Goal: Obtain resource: Download file/media

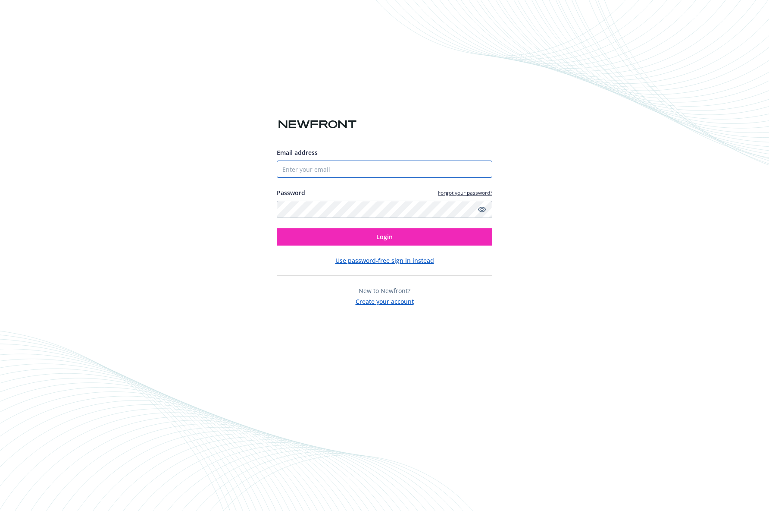
click at [299, 161] on input "Email address" at bounding box center [385, 168] width 216 height 17
type input "[PERSON_NAME][EMAIL_ADDRESS][DOMAIN_NAME]"
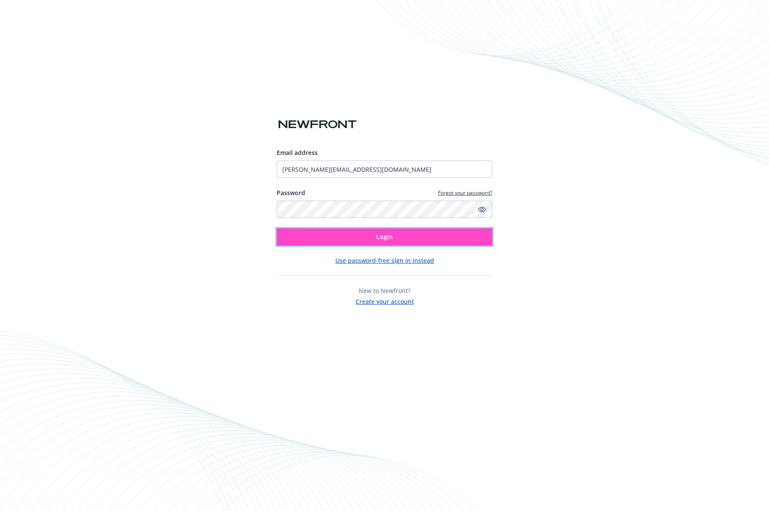
click at [381, 241] on button "Login" at bounding box center [385, 236] width 216 height 17
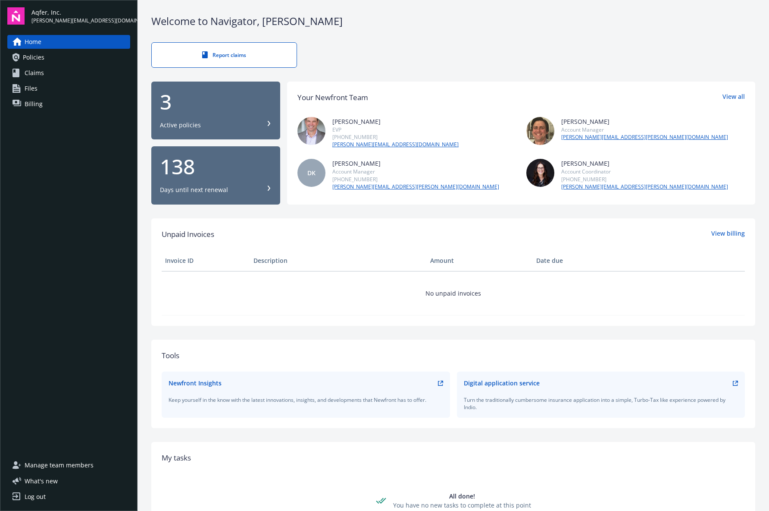
click at [39, 64] on span "Policies" at bounding box center [34, 57] width 22 height 14
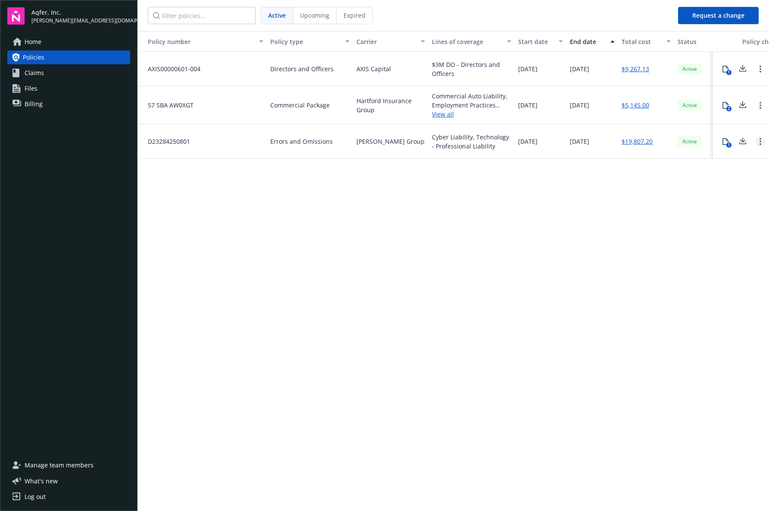
click at [758, 147] on link "Open options" at bounding box center [760, 141] width 10 height 10
click at [669, 179] on div "Policy number Policy type Carrier Lines of coverage Start date End date Total c…" at bounding box center [454, 270] width 632 height 478
click at [727, 147] on div "1" at bounding box center [729, 144] width 5 height 5
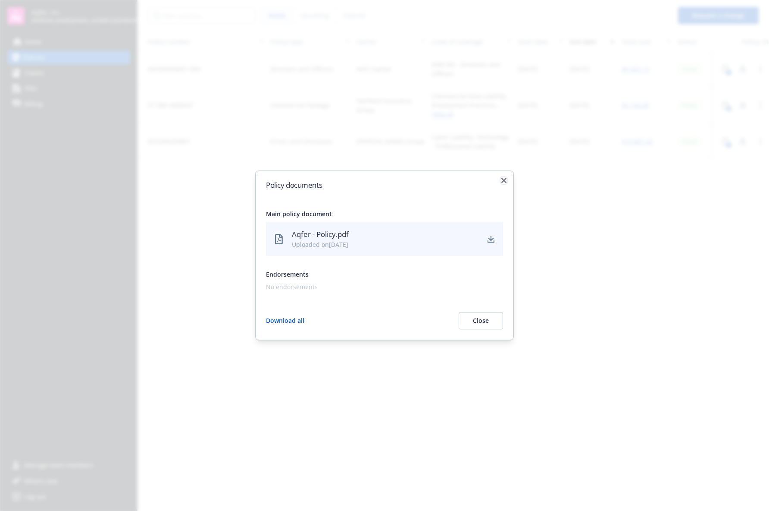
click at [502, 178] on icon "button" at bounding box center [503, 180] width 5 height 5
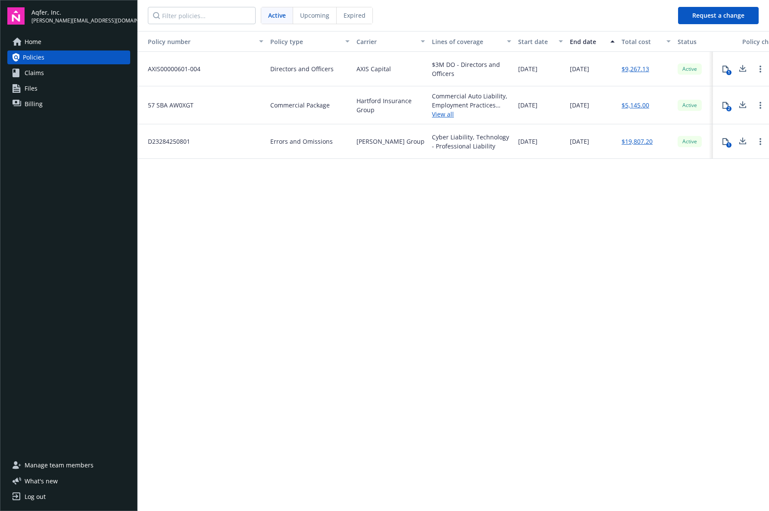
click at [326, 204] on div "Policy number Policy type Carrier Lines of coverage Start date End date Total c…" at bounding box center [454, 270] width 632 height 478
click at [31, 111] on span "Billing" at bounding box center [34, 104] width 18 height 14
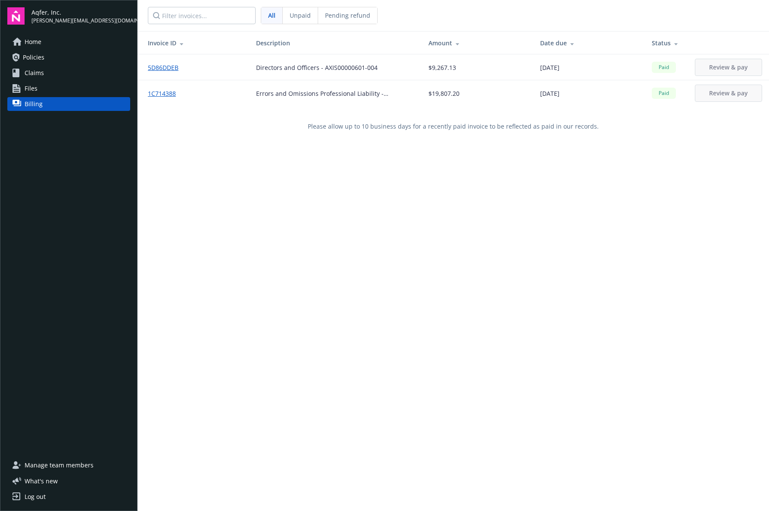
click at [162, 94] on link "1C714388" at bounding box center [165, 93] width 35 height 9
click at [34, 95] on span "Files" at bounding box center [31, 88] width 13 height 14
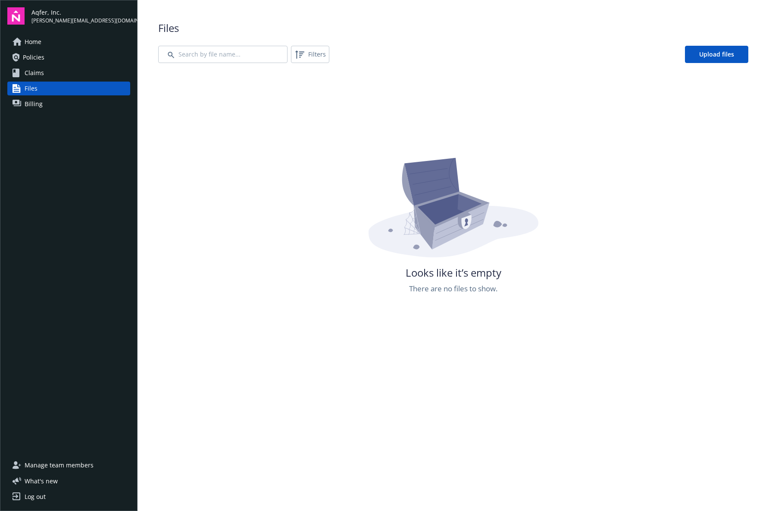
click at [40, 64] on span "Policies" at bounding box center [34, 57] width 22 height 14
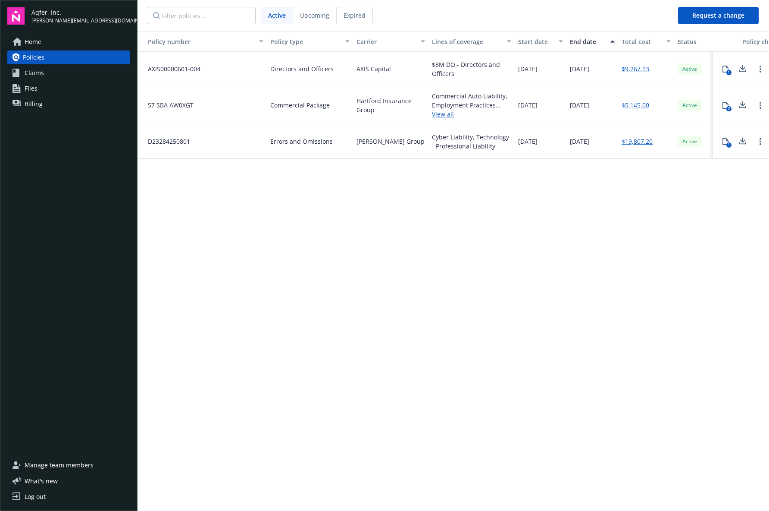
click at [360, 16] on span "Expired" at bounding box center [355, 15] width 22 height 9
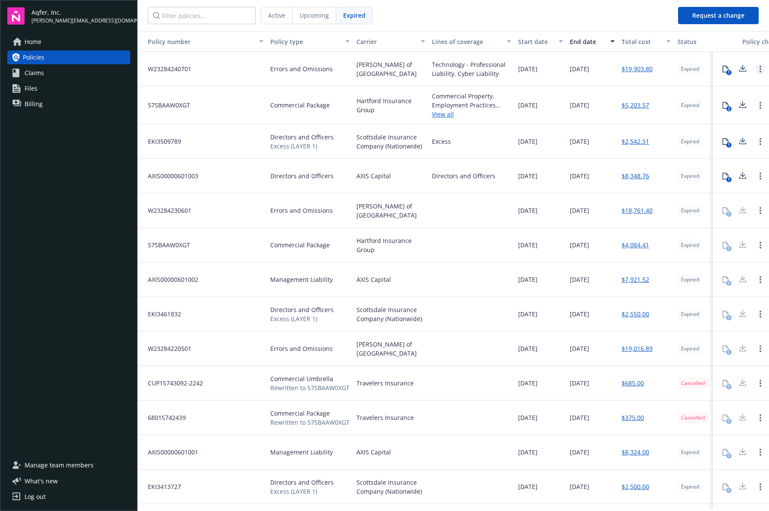
click at [760, 72] on circle "Open options" at bounding box center [761, 72] width 2 height 2
click at [589, 73] on span "[DATE]" at bounding box center [579, 68] width 19 height 9
click at [633, 73] on link "$19,903.80" at bounding box center [637, 68] width 31 height 9
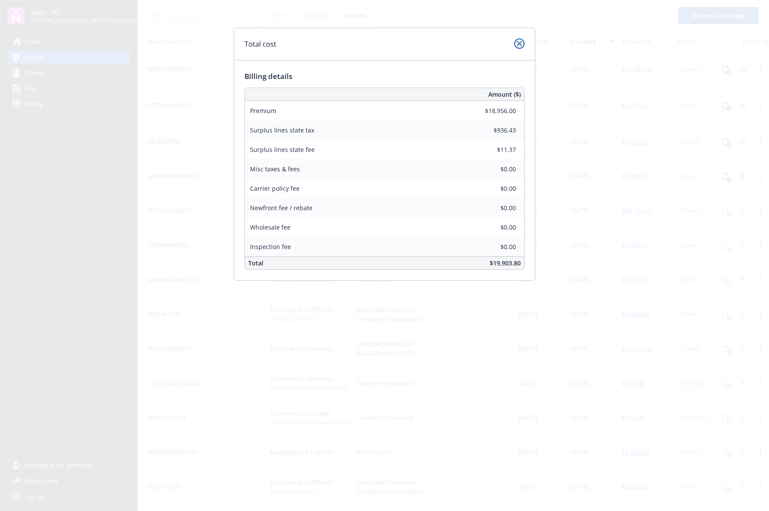
click at [517, 46] on icon "close" at bounding box center [519, 43] width 5 height 5
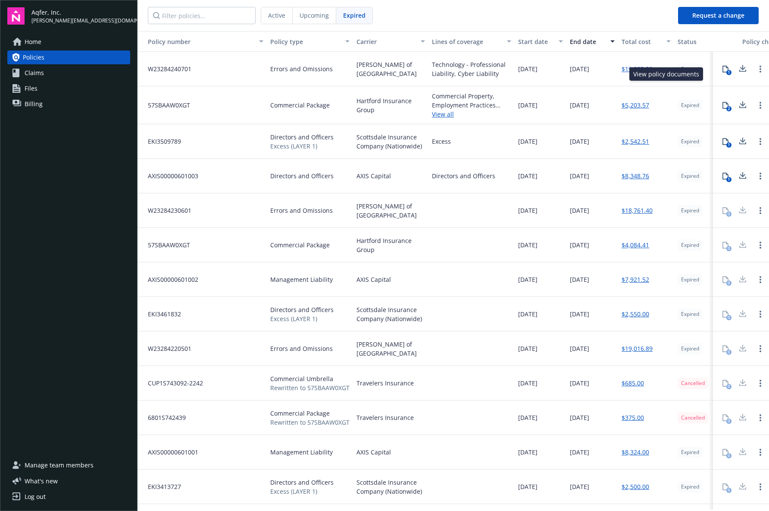
click at [722, 72] on icon at bounding box center [725, 69] width 7 height 7
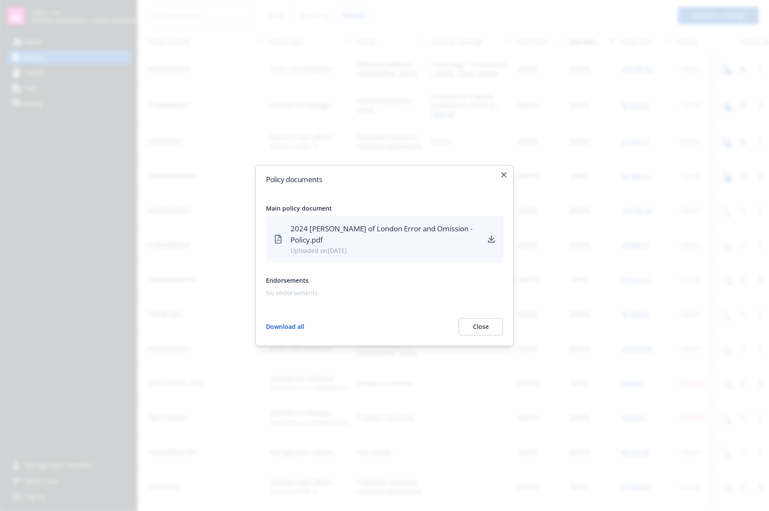
click at [489, 236] on icon "download" at bounding box center [492, 237] width 6 height 5
click at [503, 172] on icon "button" at bounding box center [503, 174] width 5 height 5
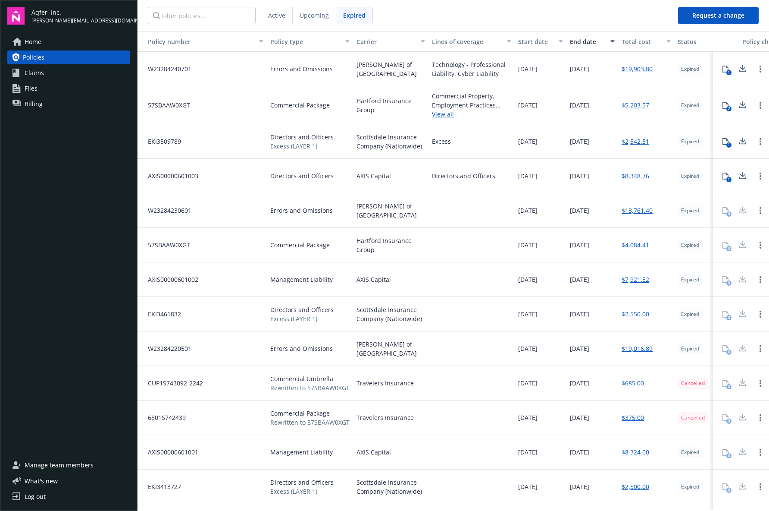
click at [635, 180] on link "$8,348.76" at bounding box center [636, 175] width 28 height 9
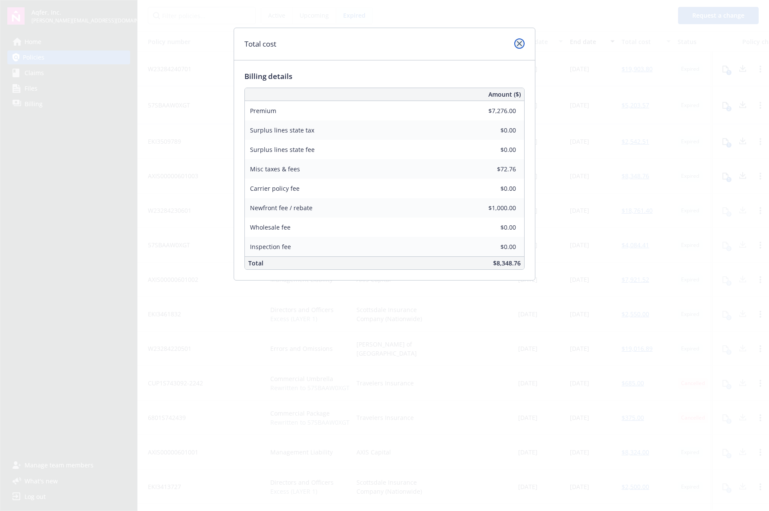
click at [517, 46] on icon "close" at bounding box center [519, 43] width 5 height 5
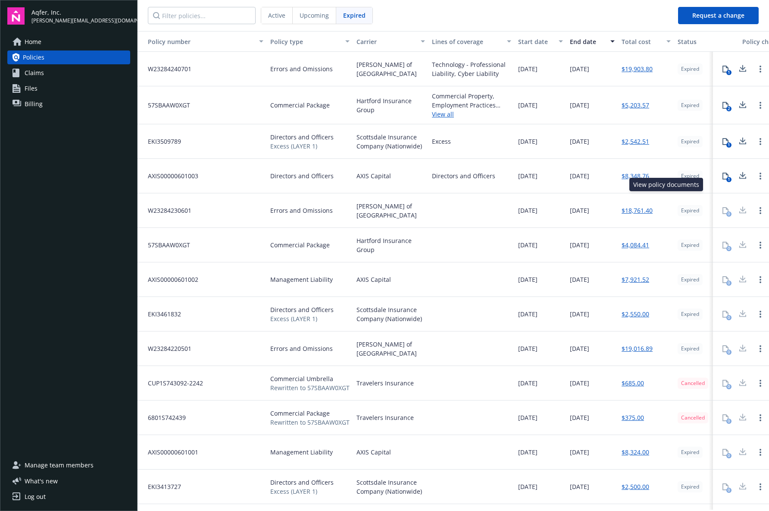
click at [727, 182] on div "1" at bounding box center [729, 179] width 5 height 5
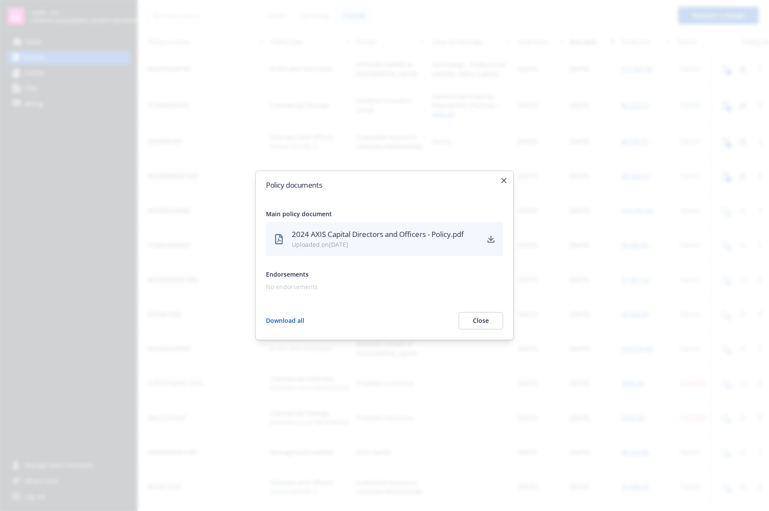
click at [488, 239] on link "download" at bounding box center [491, 239] width 10 height 10
click at [502, 178] on icon "button" at bounding box center [503, 180] width 5 height 5
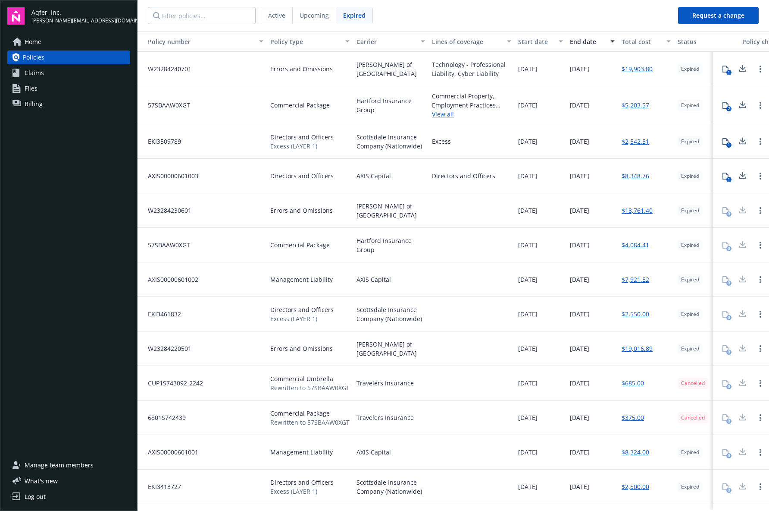
click at [32, 49] on span "Home" at bounding box center [33, 42] width 17 height 14
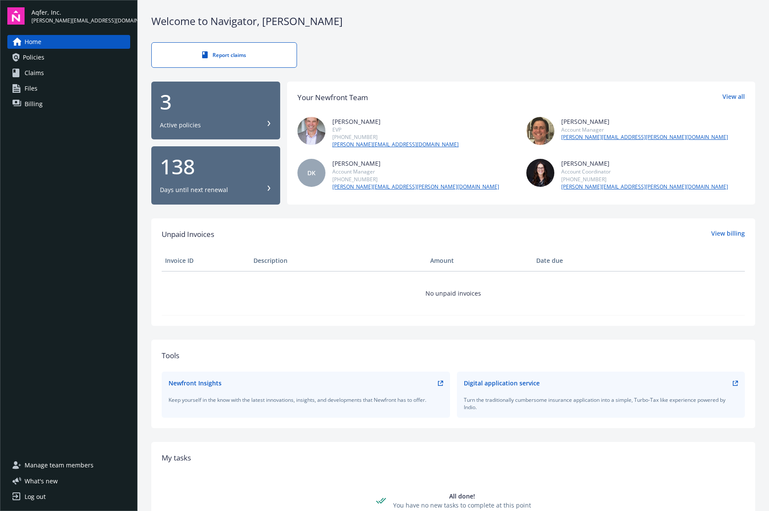
click at [36, 497] on div "Log out" at bounding box center [35, 496] width 21 height 14
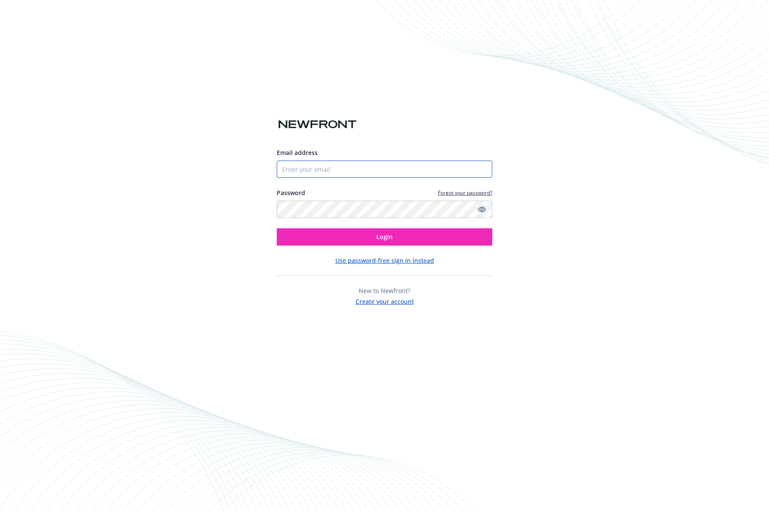
type input "[PERSON_NAME][EMAIL_ADDRESS][DOMAIN_NAME]"
click at [481, 207] on icon "Show password" at bounding box center [482, 209] width 8 height 8
click at [265, 207] on div "Email address tammy@aqfer.com Password Forgot your password? Login Use password…" at bounding box center [384, 255] width 769 height 511
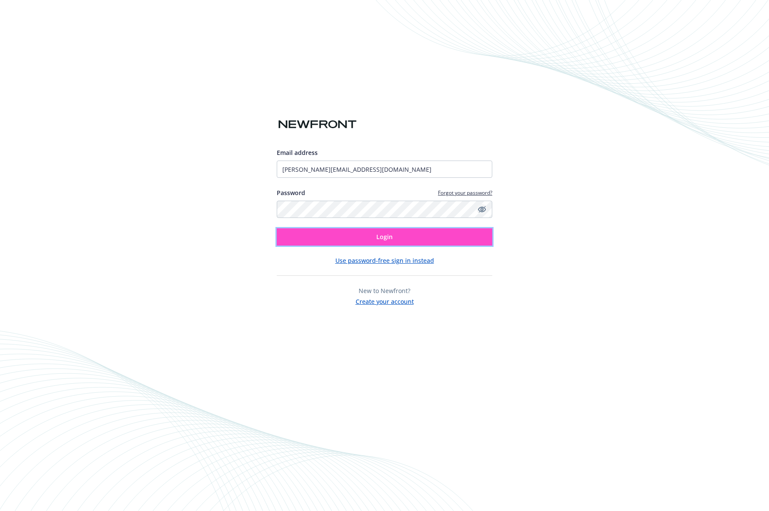
click at [344, 240] on button "Login" at bounding box center [385, 236] width 216 height 17
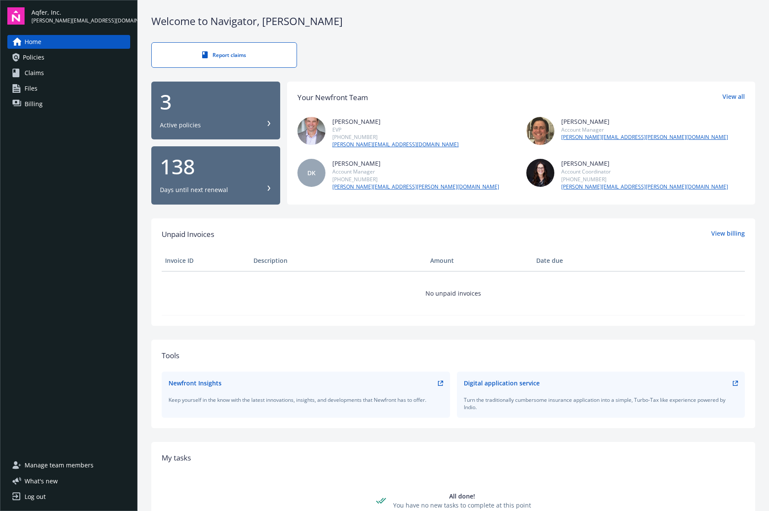
click at [415, 68] on div "Report claims" at bounding box center [453, 54] width 604 height 25
click at [489, 59] on div "Report claims" at bounding box center [453, 54] width 604 height 25
drag, startPoint x: 440, startPoint y: 69, endPoint x: 392, endPoint y: 63, distance: 47.9
click at [433, 68] on div "Report claims" at bounding box center [453, 54] width 604 height 25
click at [41, 64] on span "Policies" at bounding box center [34, 57] width 22 height 14
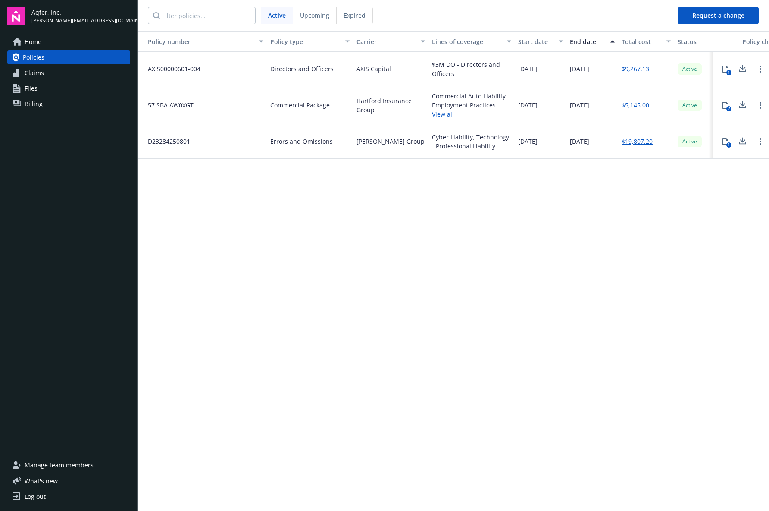
click at [364, 14] on div "Expired" at bounding box center [355, 15] width 36 height 16
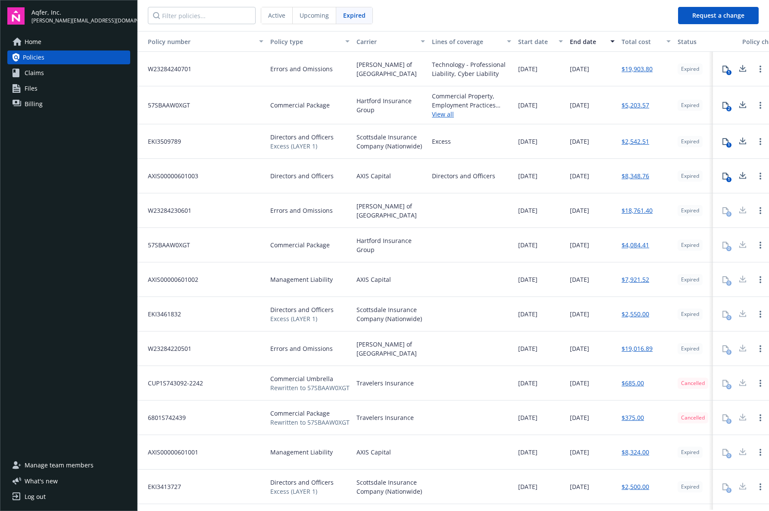
click at [723, 145] on icon at bounding box center [726, 141] width 6 height 7
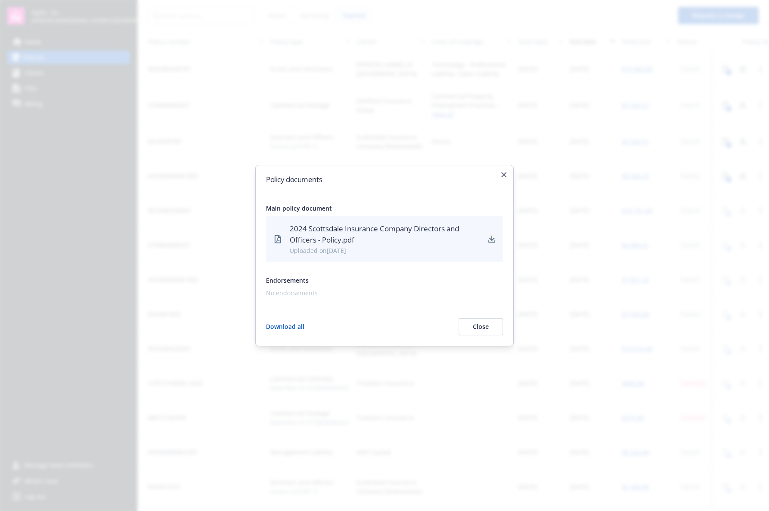
click at [489, 235] on icon "download" at bounding box center [492, 237] width 6 height 5
click at [501, 172] on icon "button" at bounding box center [503, 174] width 5 height 5
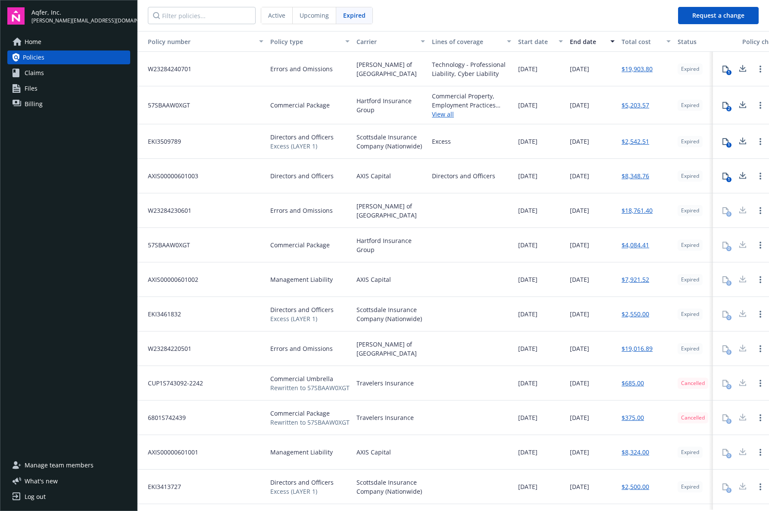
click at [629, 180] on link "$8,348.76" at bounding box center [636, 175] width 28 height 9
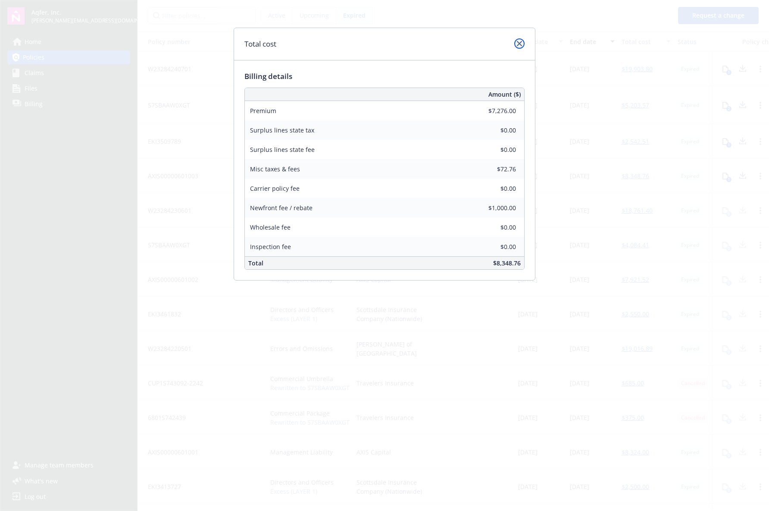
click at [517, 46] on icon "close" at bounding box center [519, 43] width 5 height 5
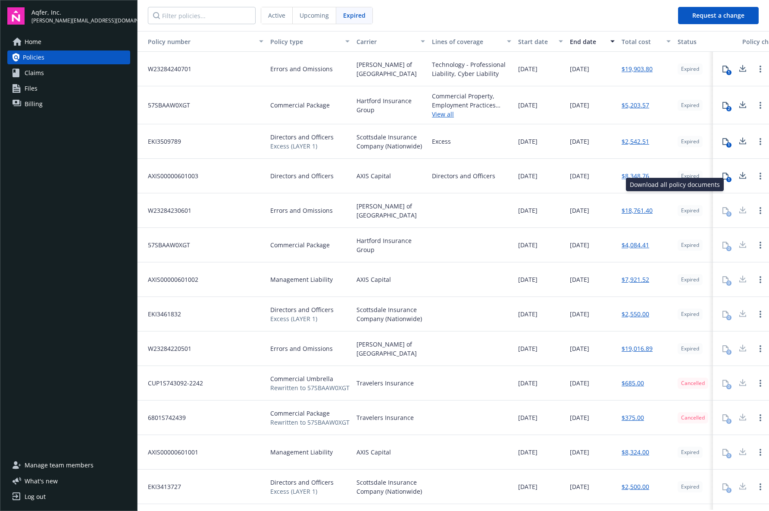
click at [738, 181] on icon at bounding box center [743, 175] width 10 height 11
